Goal: Find specific page/section: Find specific page/section

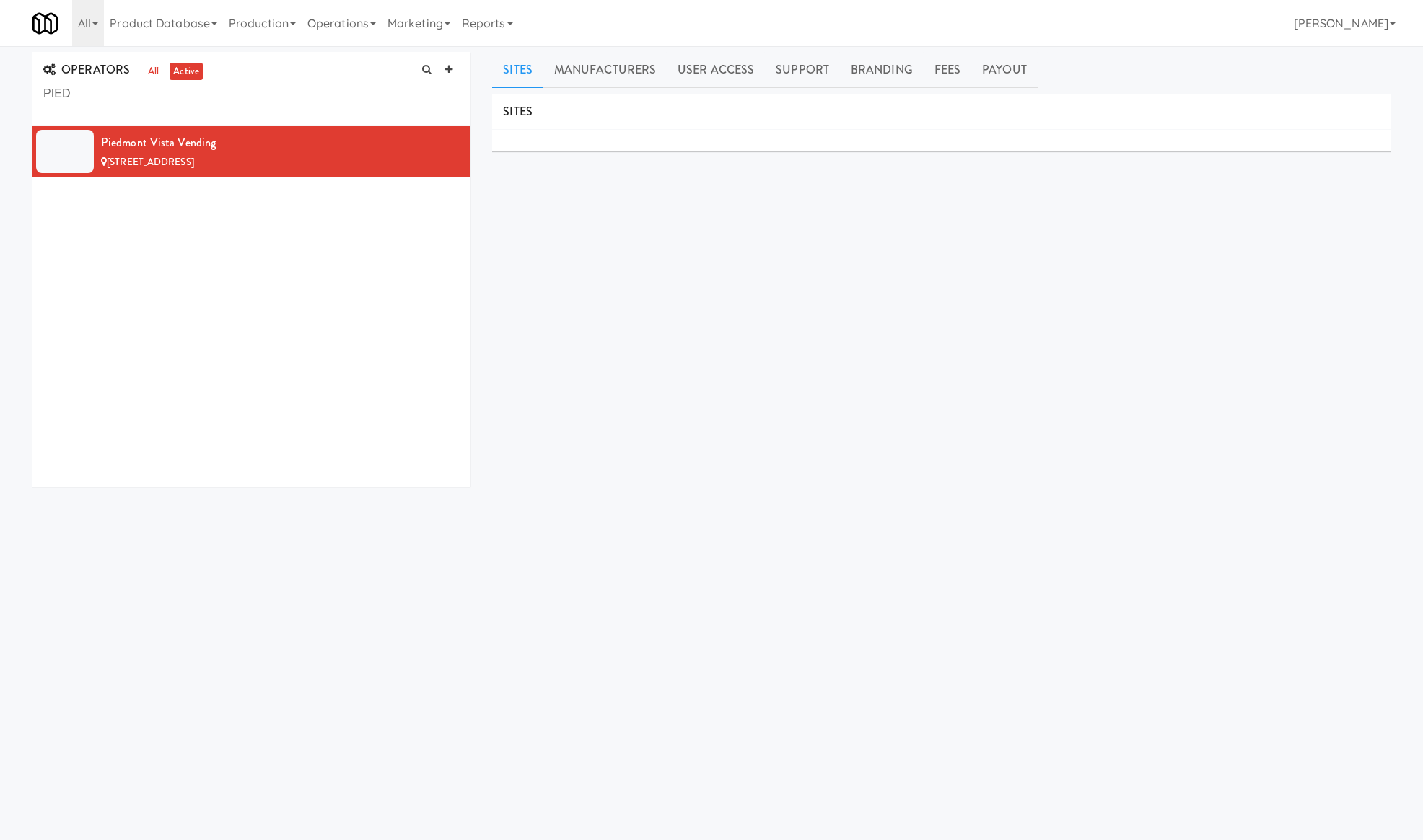
click at [139, 88] on input "PIED" at bounding box center [251, 94] width 416 height 26
click at [143, 90] on input "PIED" at bounding box center [251, 94] width 416 height 26
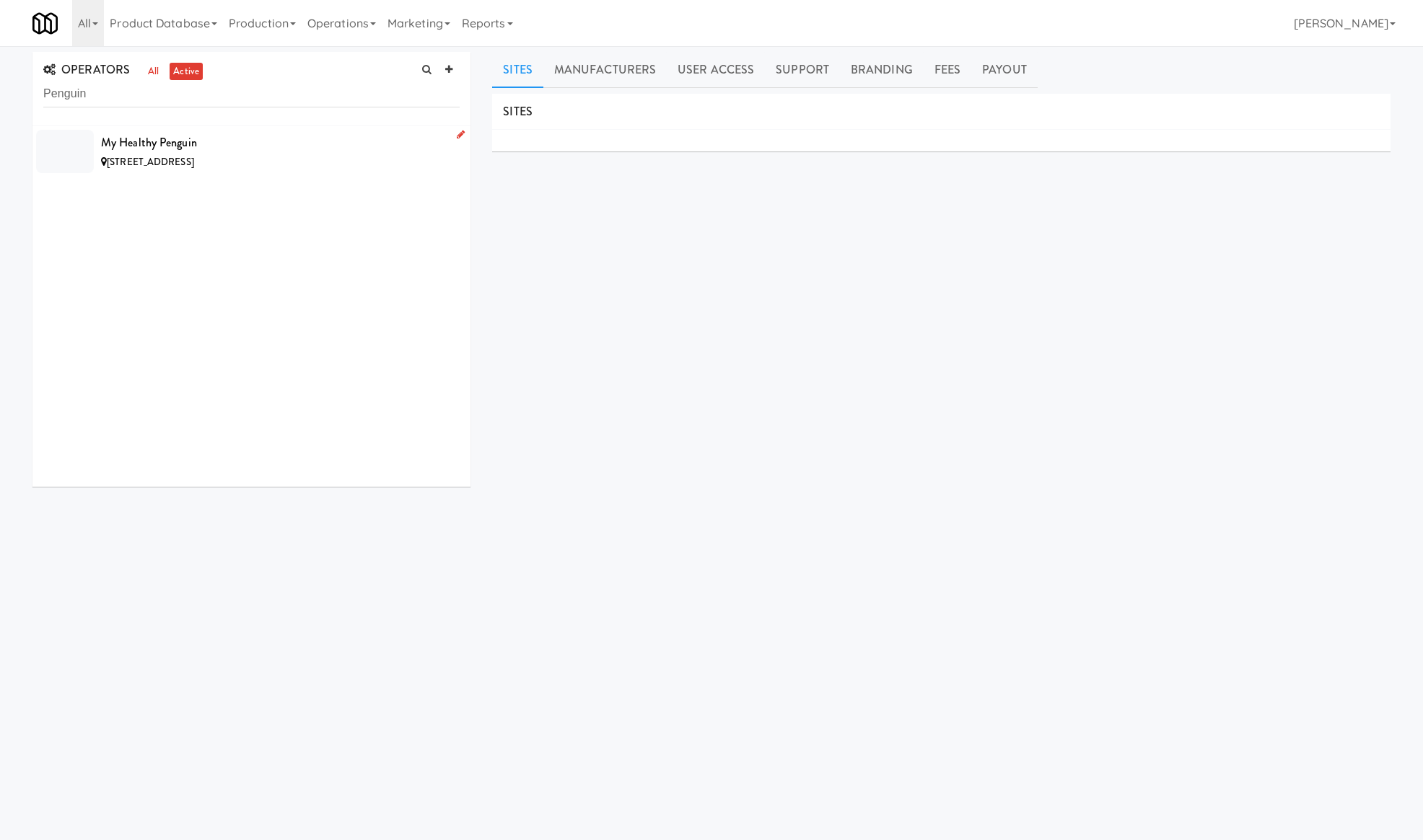
click at [324, 137] on div "My Healthy Penguin" at bounding box center [280, 142] width 358 height 21
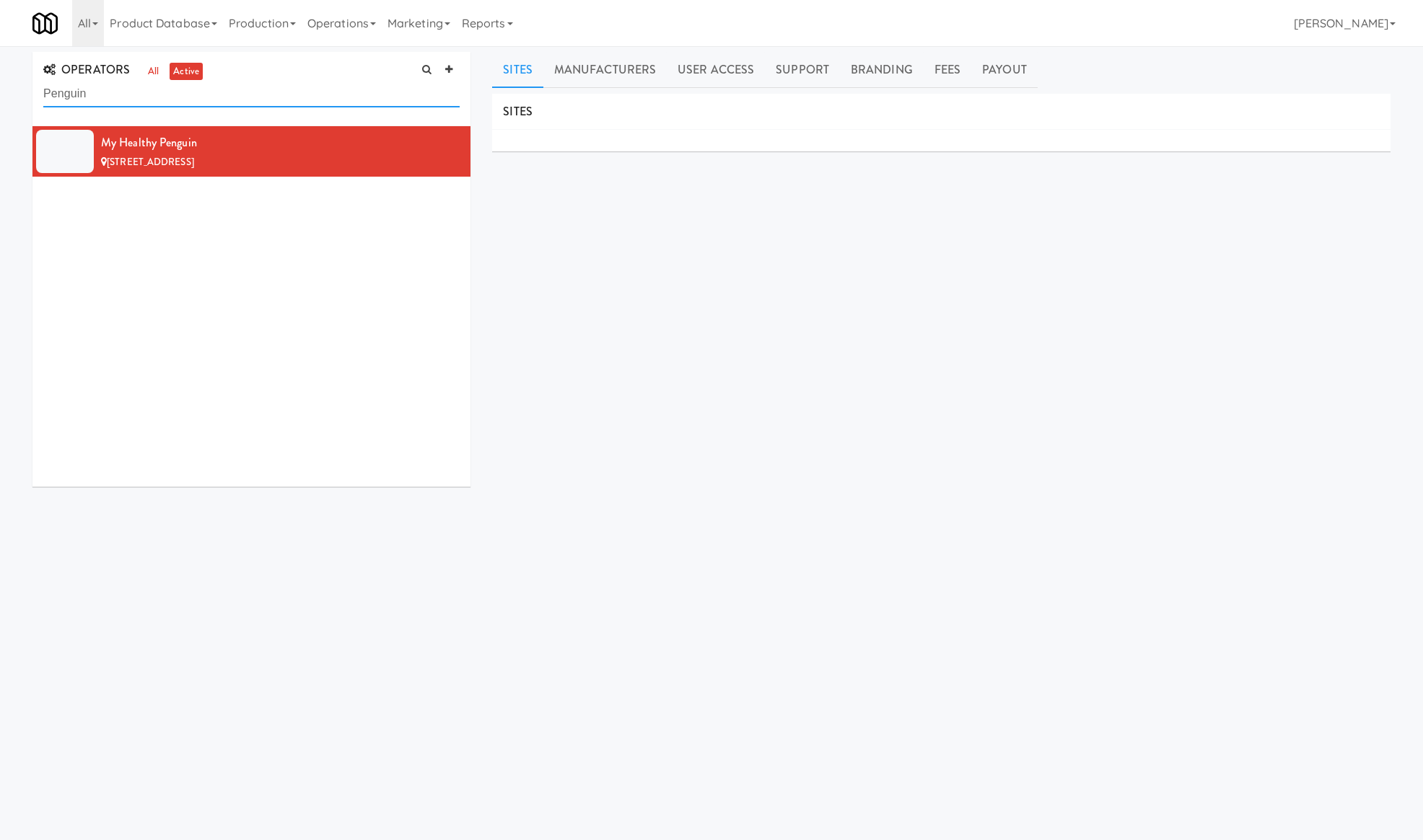
click at [117, 90] on input "Penguin" at bounding box center [251, 94] width 416 height 26
paste input "Chalk"
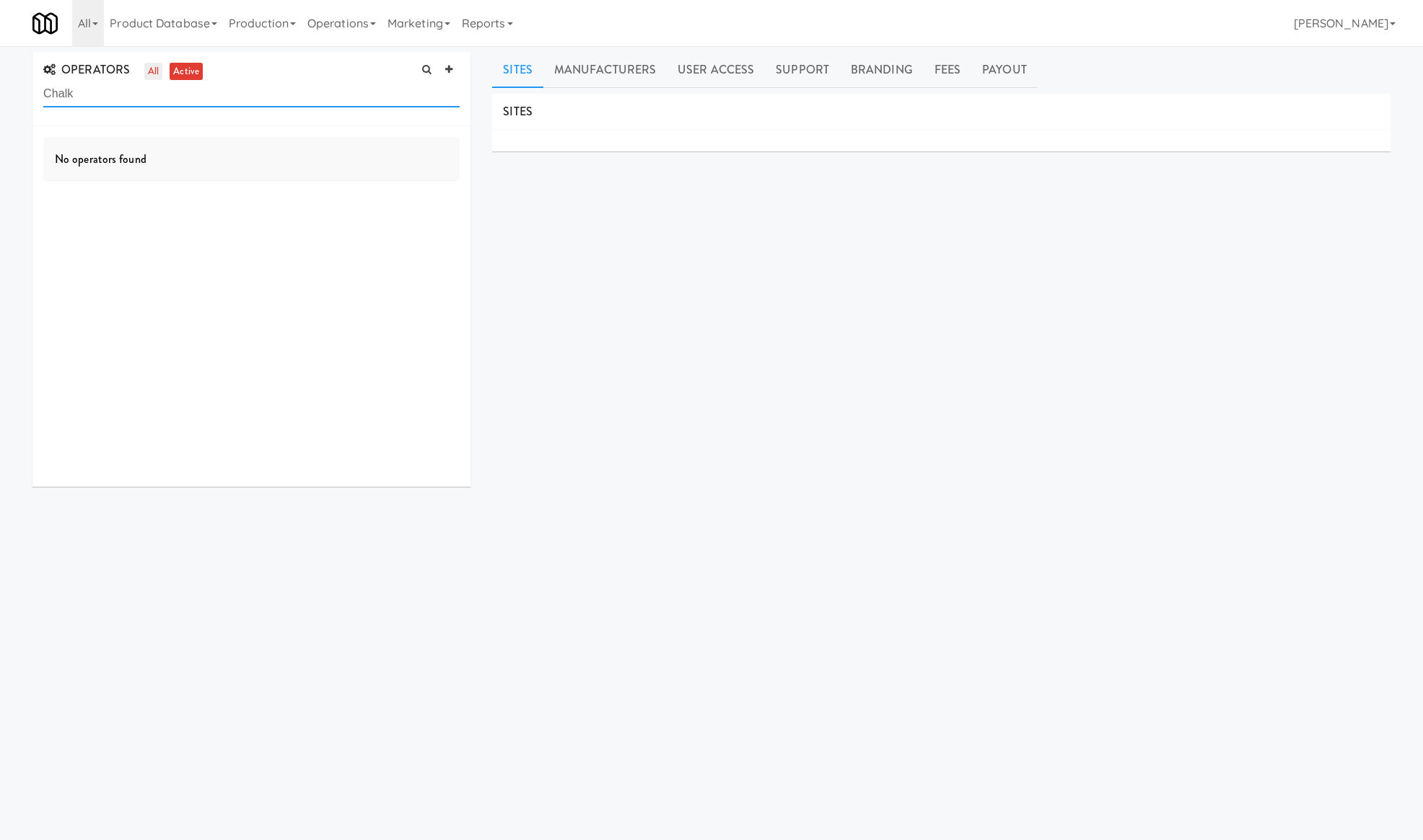
type input "Chalk"
click at [152, 67] on link "all" at bounding box center [153, 72] width 18 height 18
click at [160, 87] on input "Chalk" at bounding box center [251, 94] width 416 height 26
